Goal: Task Accomplishment & Management: Use online tool/utility

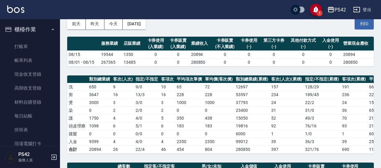
scroll to position [150, 0]
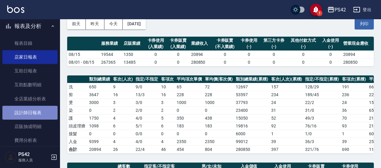
click at [42, 110] on link "設計師日報表" at bounding box center [29, 113] width 55 height 14
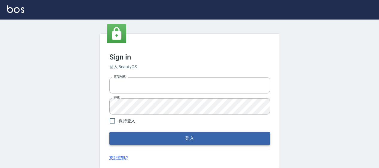
type input "0426657169"
click at [195, 138] on button "登入" at bounding box center [189, 138] width 161 height 13
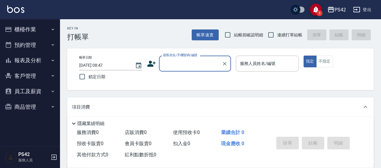
click at [41, 62] on button "報表及分析" at bounding box center [29, 60] width 55 height 16
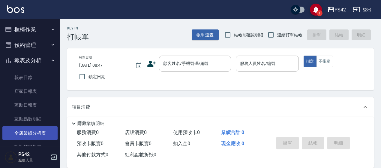
scroll to position [30, 0]
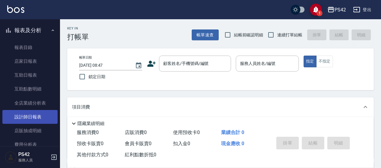
click at [41, 113] on link "設計師日報表" at bounding box center [29, 117] width 55 height 14
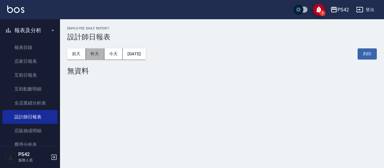
click at [97, 52] on button "昨天" at bounding box center [95, 53] width 19 height 11
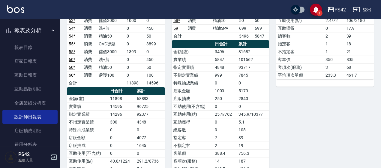
scroll to position [179, 0]
